Goal: Task Accomplishment & Management: Manage account settings

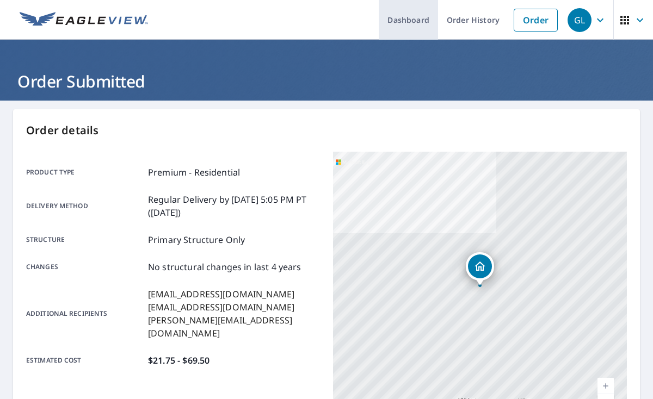
click at [424, 18] on link "Dashboard" at bounding box center [408, 20] width 59 height 40
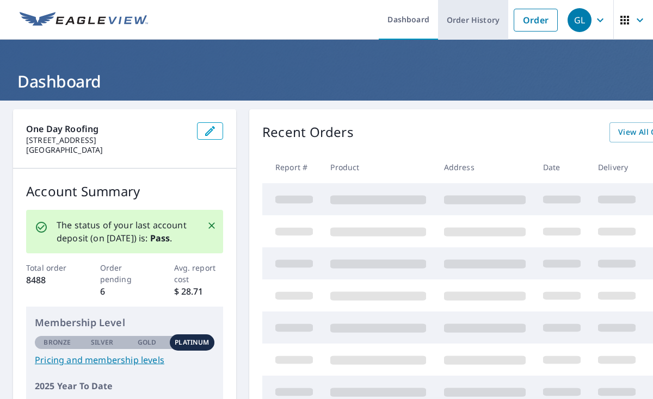
click at [468, 21] on link "Order History" at bounding box center [473, 20] width 70 height 40
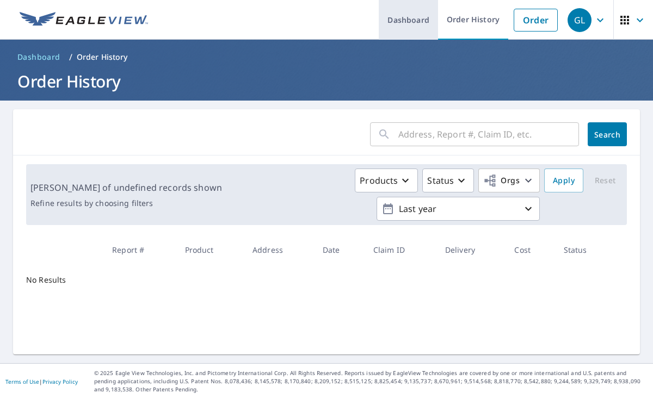
click at [420, 22] on link "Dashboard" at bounding box center [408, 20] width 59 height 40
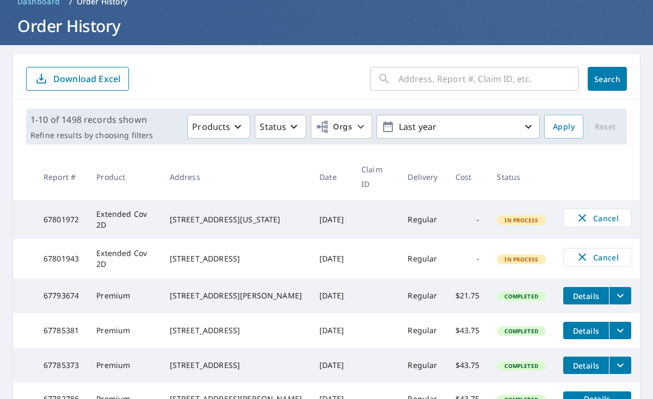
scroll to position [75, 0]
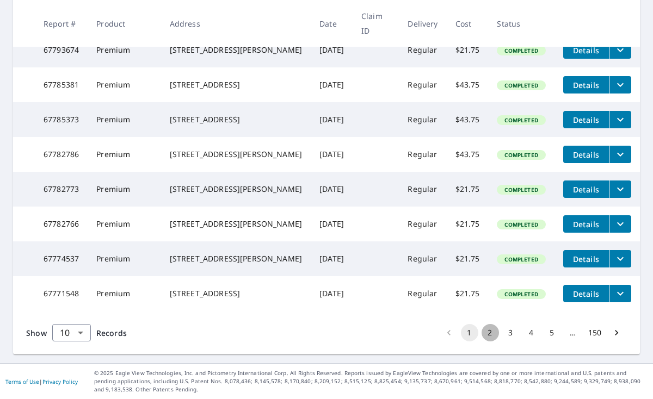
click at [486, 332] on button "2" at bounding box center [489, 332] width 17 height 17
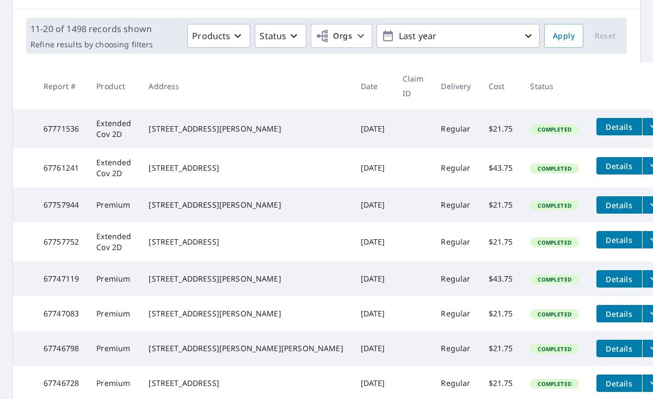
scroll to position [148, 0]
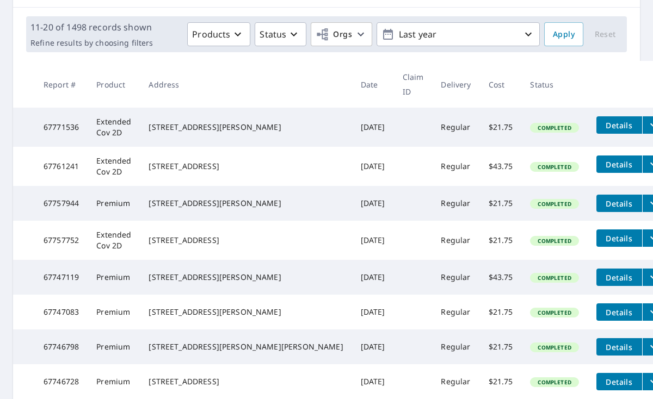
click at [650, 314] on icon "filesDropdownBtn-67747083" at bounding box center [653, 313] width 7 height 4
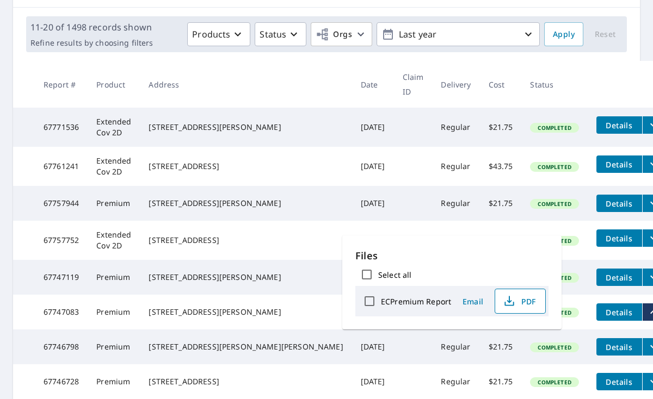
click at [510, 301] on icon "button" at bounding box center [509, 301] width 13 height 13
